Goal: Task Accomplishment & Management: Use online tool/utility

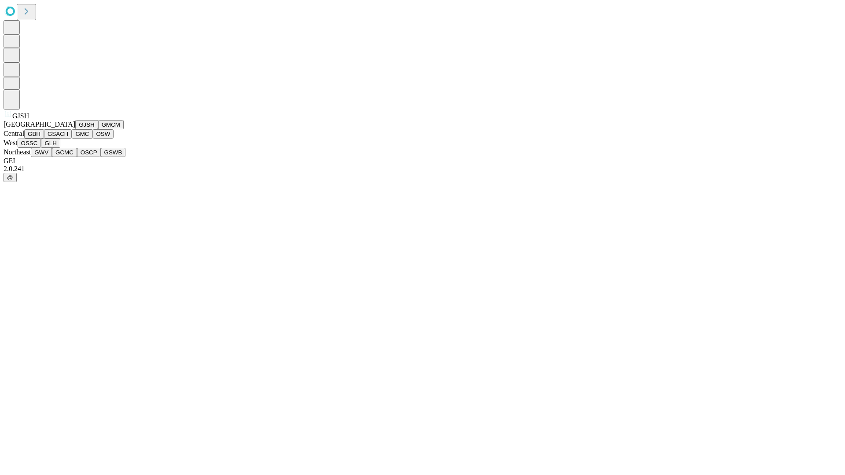
click at [75, 129] on button "GJSH" at bounding box center [86, 124] width 23 height 9
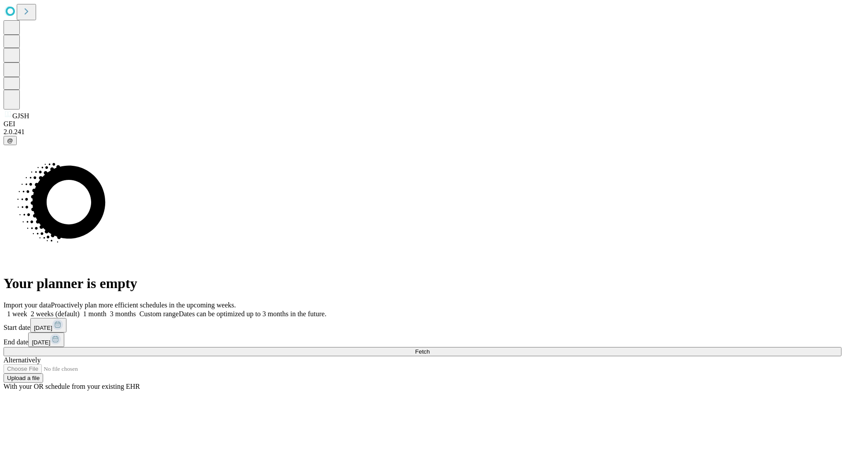
click at [107, 310] on label "1 month" at bounding box center [93, 313] width 27 height 7
click at [430, 349] on span "Fetch" at bounding box center [422, 352] width 15 height 7
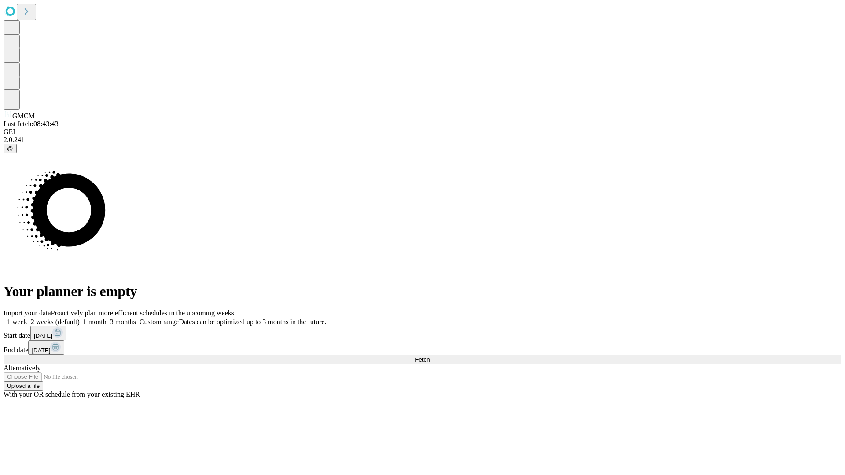
click at [107, 318] on label "1 month" at bounding box center [93, 321] width 27 height 7
click at [430, 357] on span "Fetch" at bounding box center [422, 360] width 15 height 7
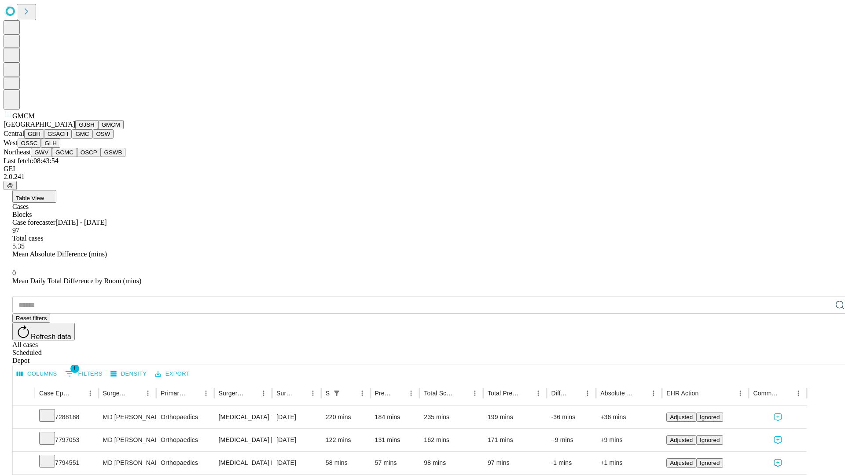
click at [44, 139] on button "GBH" at bounding box center [34, 133] width 20 height 9
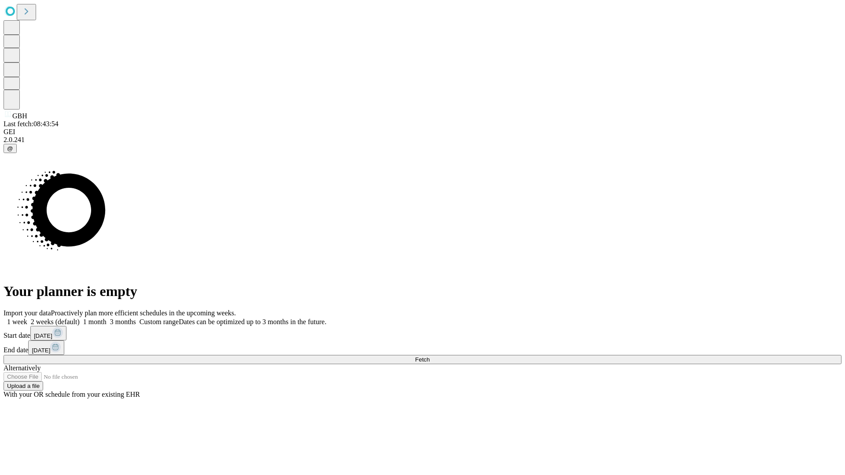
click at [430, 357] on span "Fetch" at bounding box center [422, 360] width 15 height 7
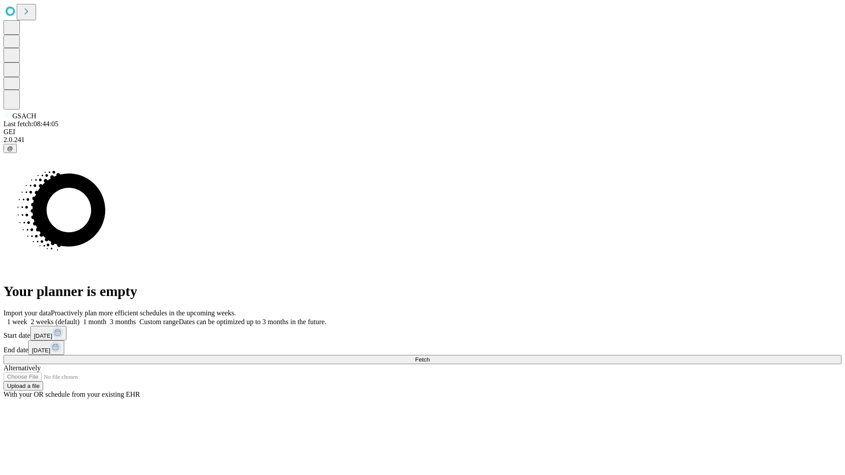
click at [430, 357] on span "Fetch" at bounding box center [422, 360] width 15 height 7
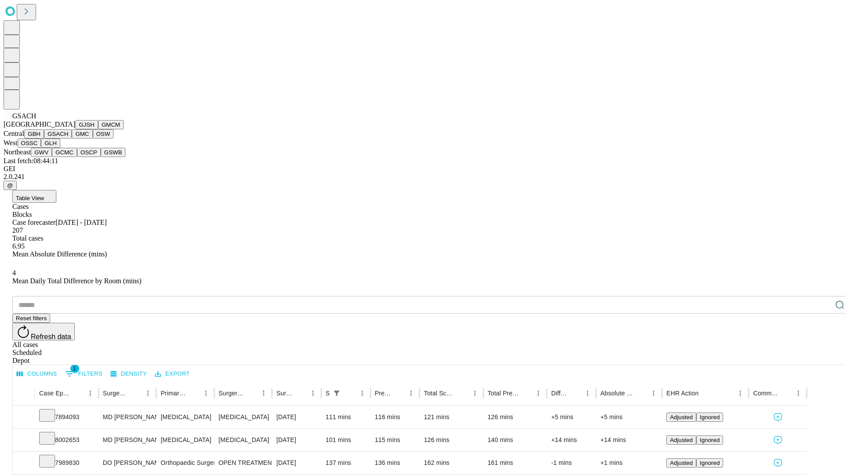
click at [72, 139] on button "GMC" at bounding box center [82, 133] width 21 height 9
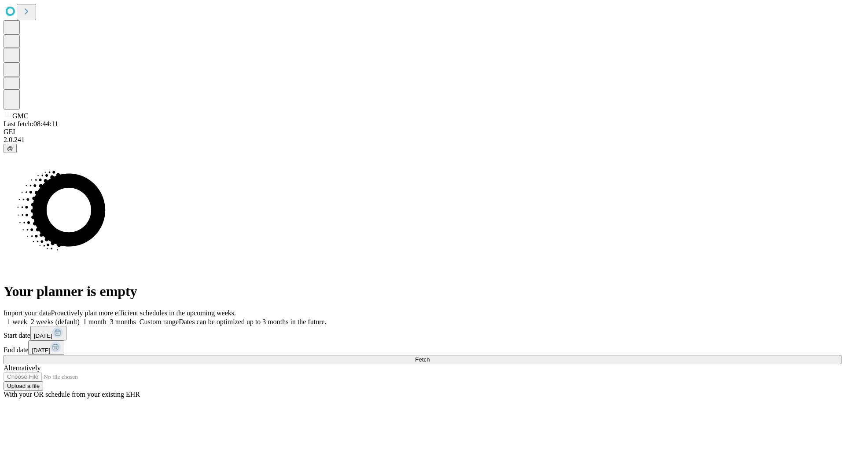
click at [107, 318] on label "1 month" at bounding box center [93, 321] width 27 height 7
click at [430, 357] on span "Fetch" at bounding box center [422, 360] width 15 height 7
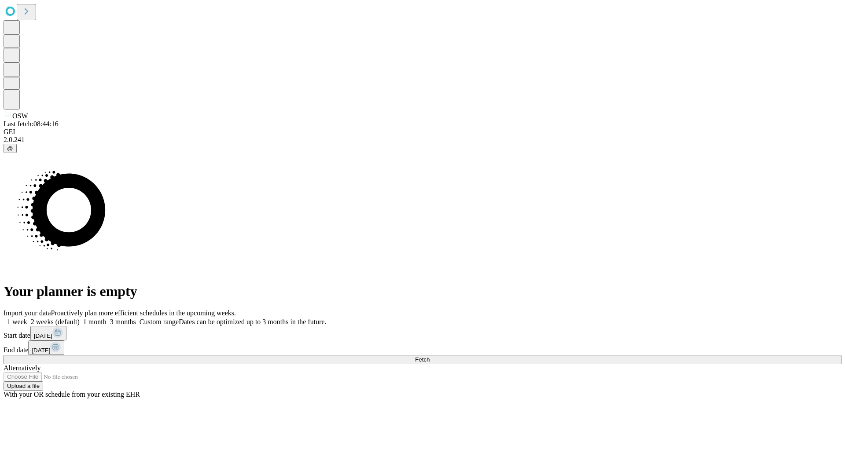
click at [107, 318] on label "1 month" at bounding box center [93, 321] width 27 height 7
click at [430, 357] on span "Fetch" at bounding box center [422, 360] width 15 height 7
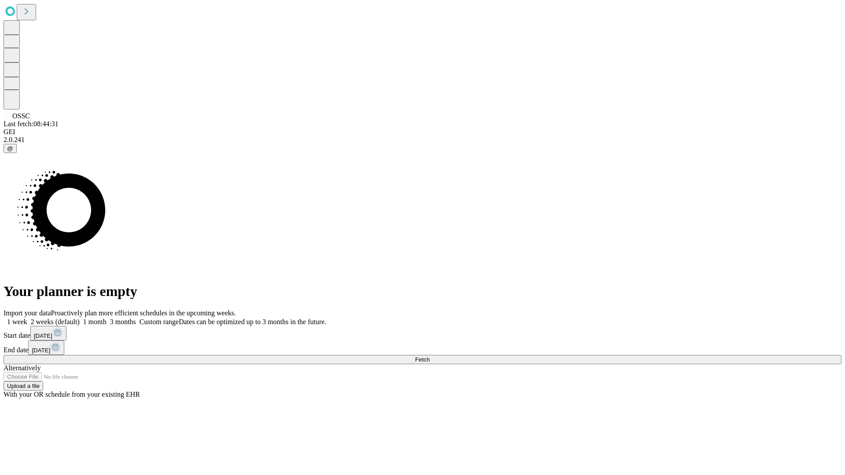
click at [107, 318] on label "1 month" at bounding box center [93, 321] width 27 height 7
click at [430, 357] on span "Fetch" at bounding box center [422, 360] width 15 height 7
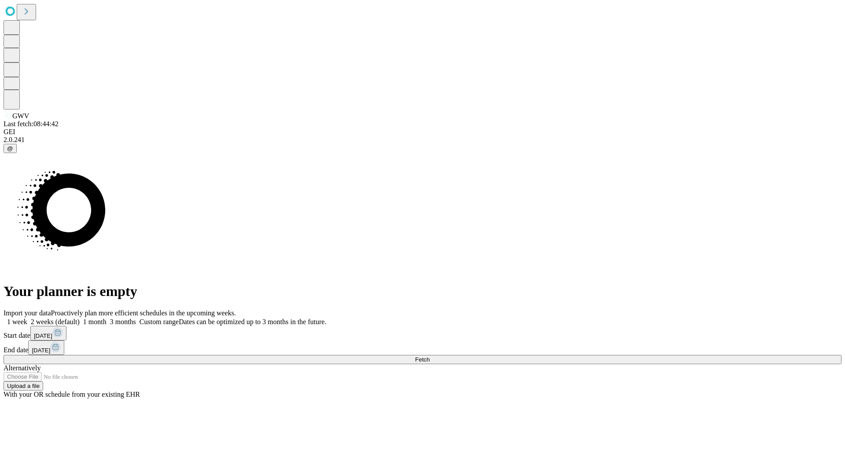
click at [107, 318] on label "1 month" at bounding box center [93, 321] width 27 height 7
click at [430, 357] on span "Fetch" at bounding box center [422, 360] width 15 height 7
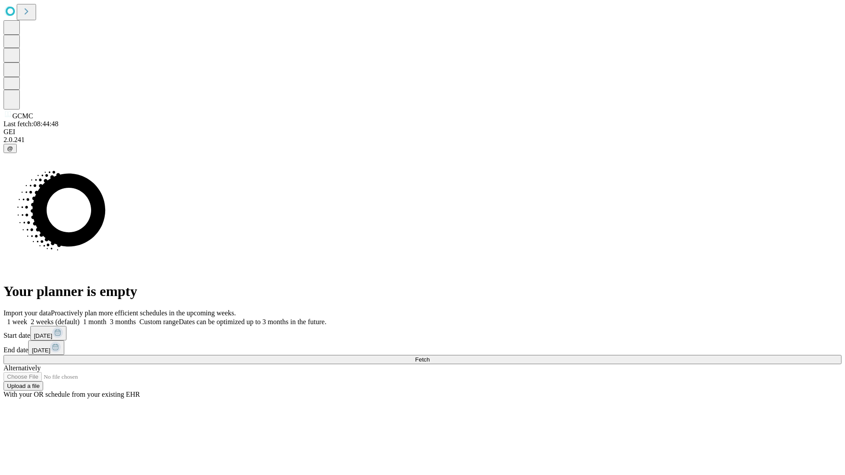
click at [107, 318] on label "1 month" at bounding box center [93, 321] width 27 height 7
click at [430, 357] on span "Fetch" at bounding box center [422, 360] width 15 height 7
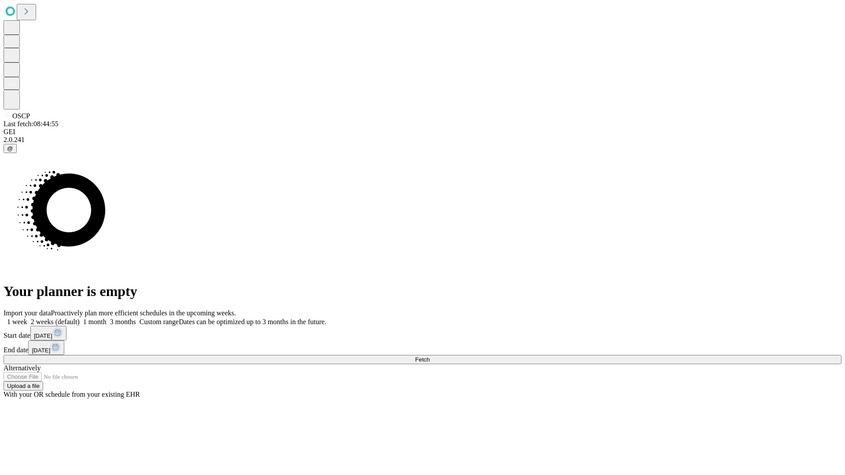
click at [107, 318] on label "1 month" at bounding box center [93, 321] width 27 height 7
click at [430, 357] on span "Fetch" at bounding box center [422, 360] width 15 height 7
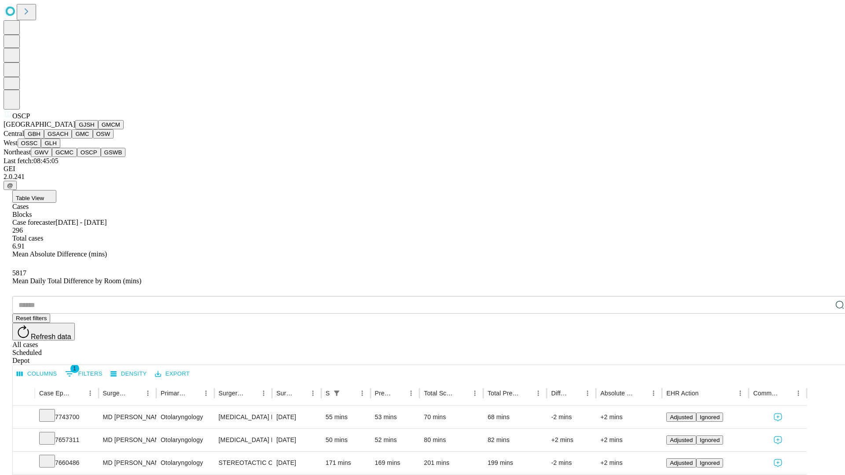
click at [101, 157] on button "GSWB" at bounding box center [113, 152] width 25 height 9
